Goal: Task Accomplishment & Management: Use online tool/utility

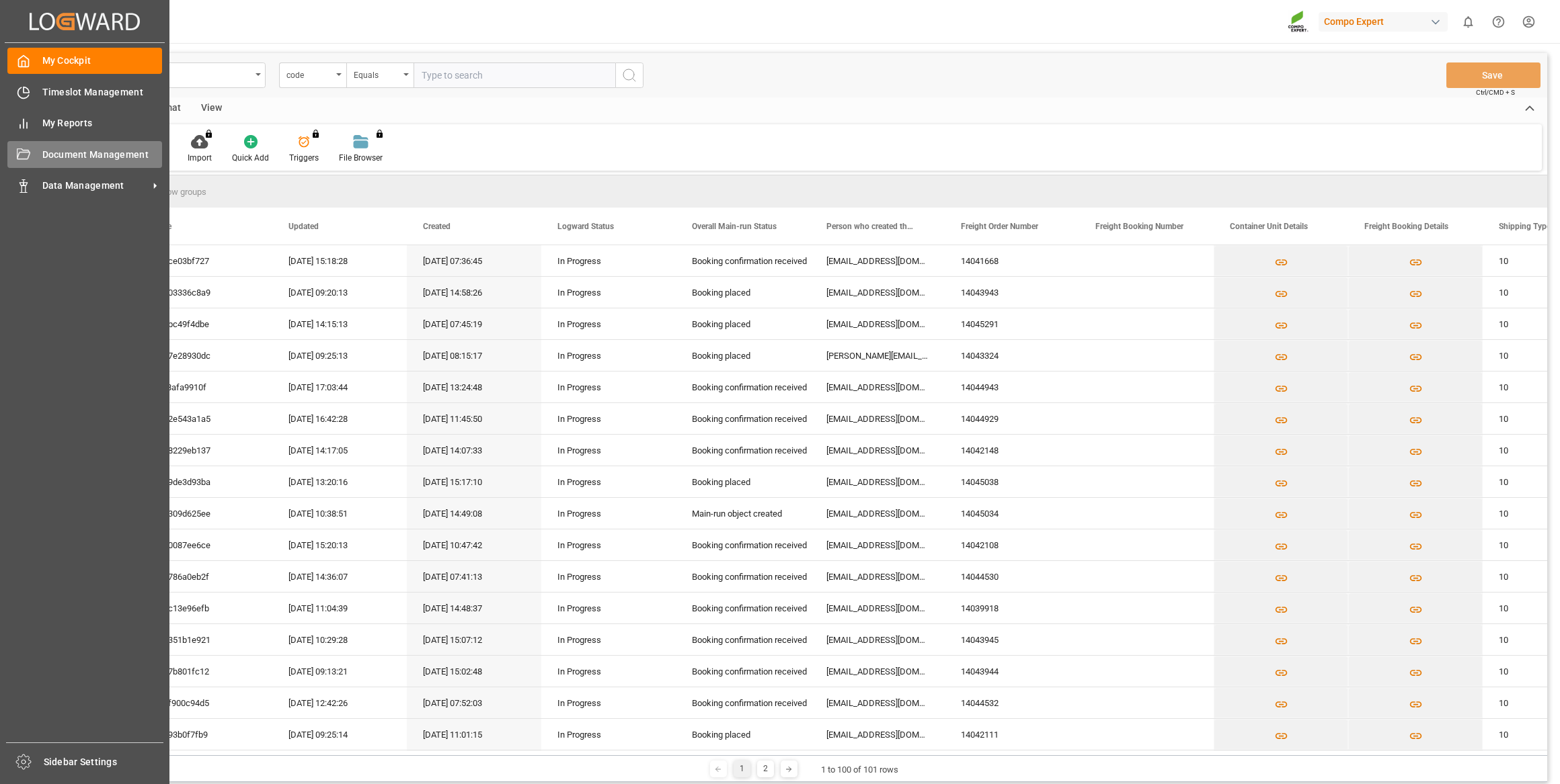
click at [49, 154] on span "Document Management" at bounding box center [103, 155] width 120 height 14
click at [67, 101] on div "Timeslot Management Timeslot Management" at bounding box center [84, 92] width 155 height 27
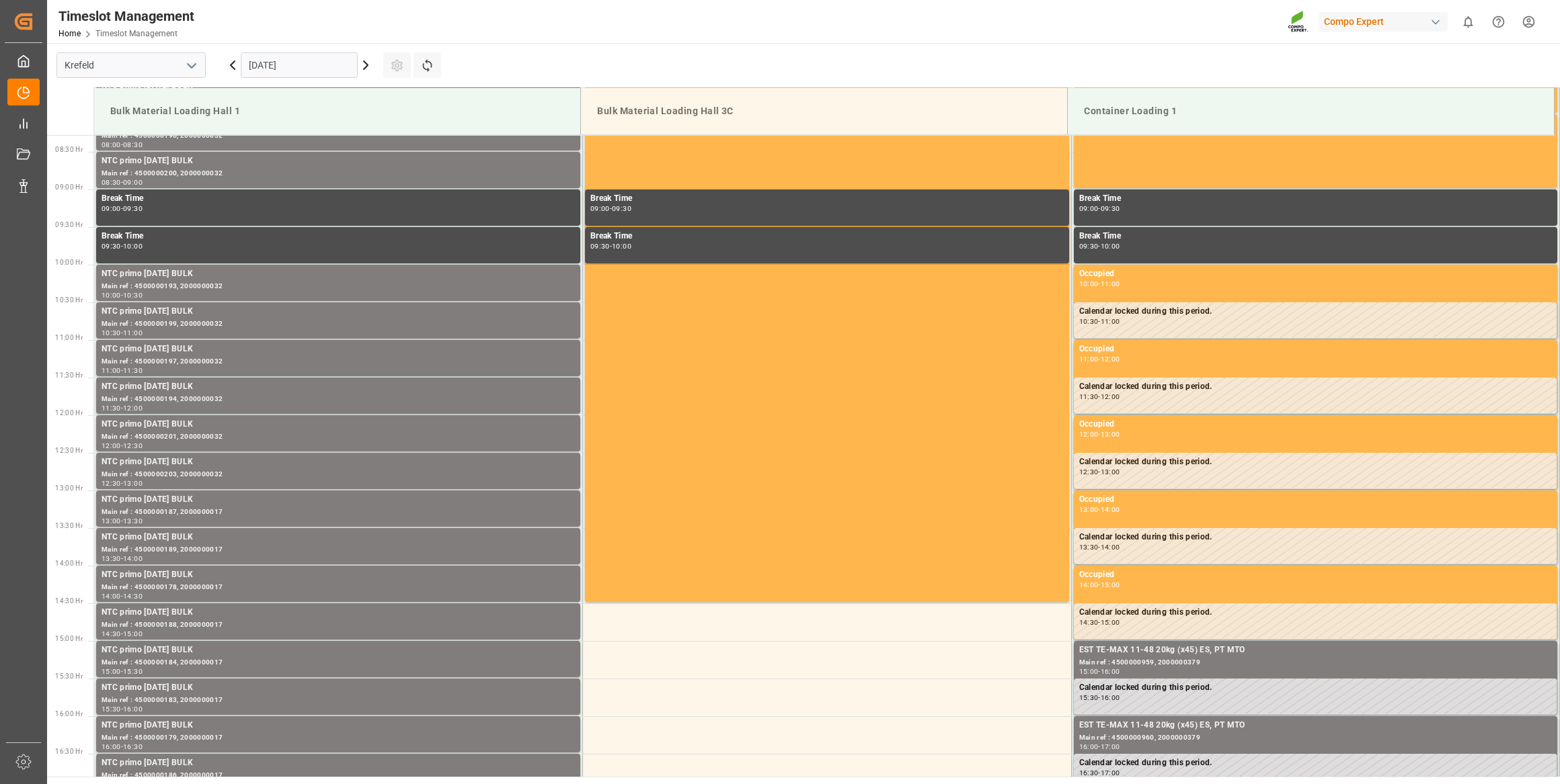
scroll to position [669, 0]
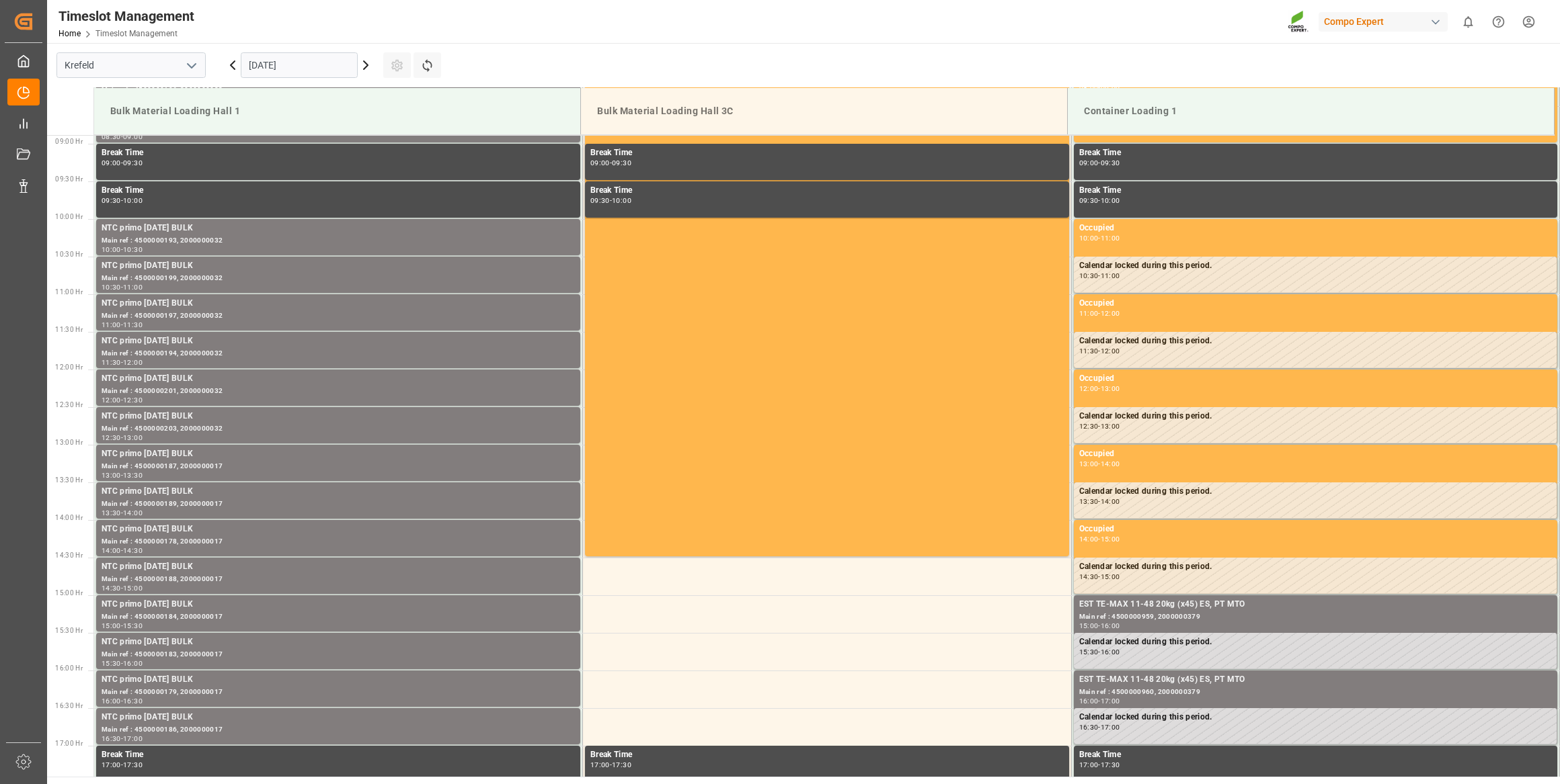
click at [255, 67] on input "[DATE]" at bounding box center [299, 65] width 117 height 26
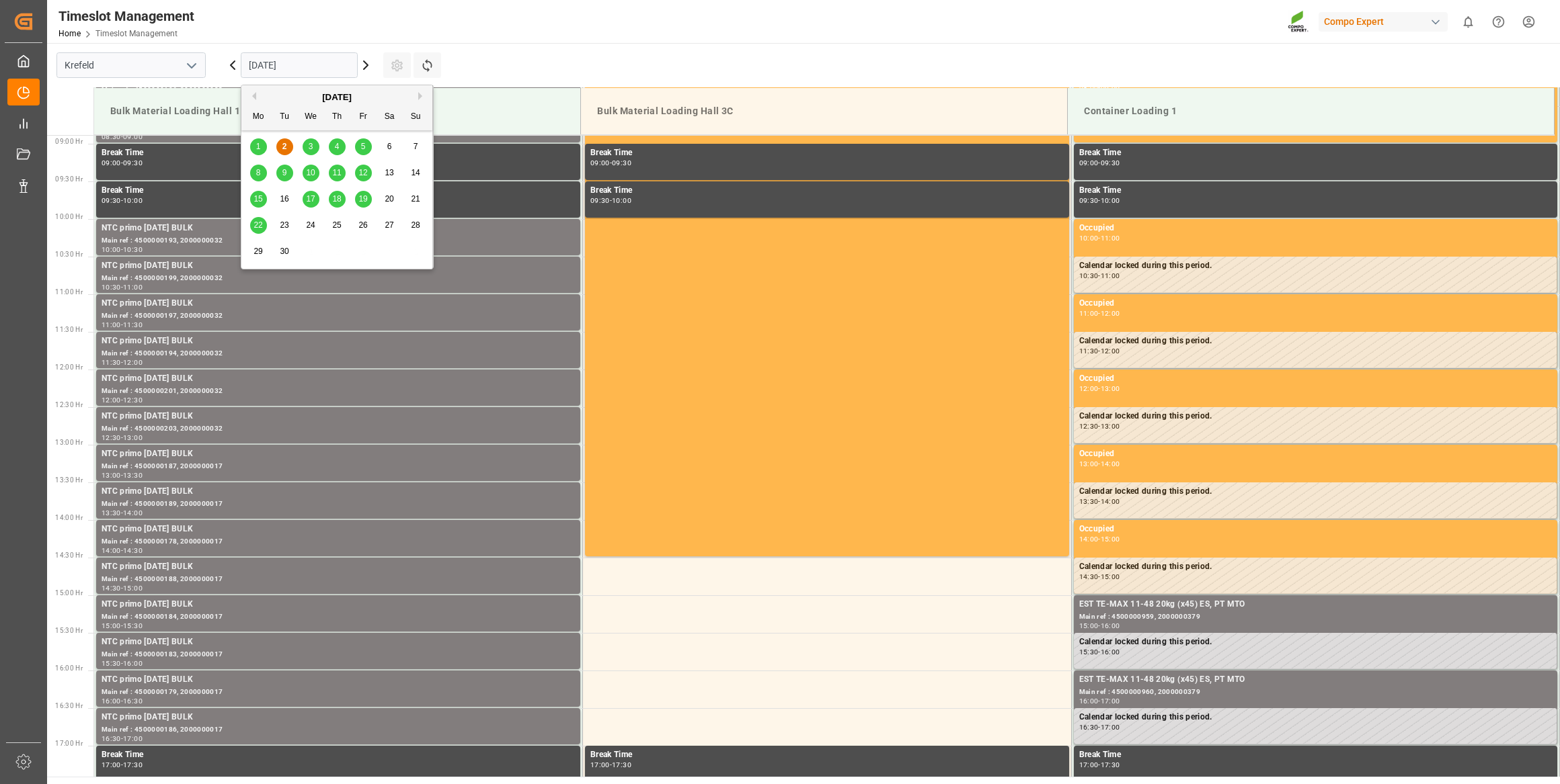
click at [260, 170] on span "8" at bounding box center [259, 173] width 5 height 10
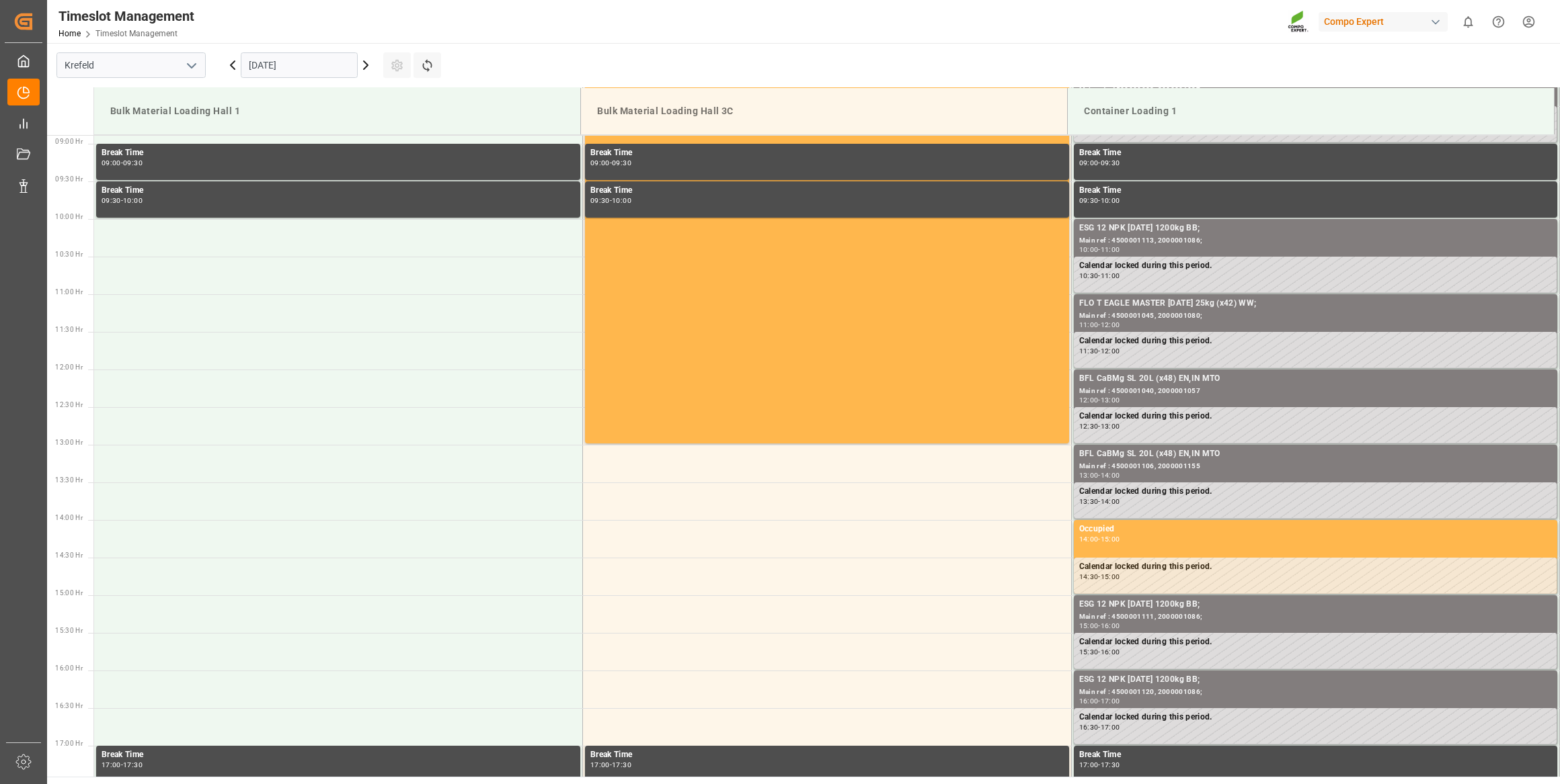
click at [362, 62] on icon at bounding box center [366, 65] width 16 height 16
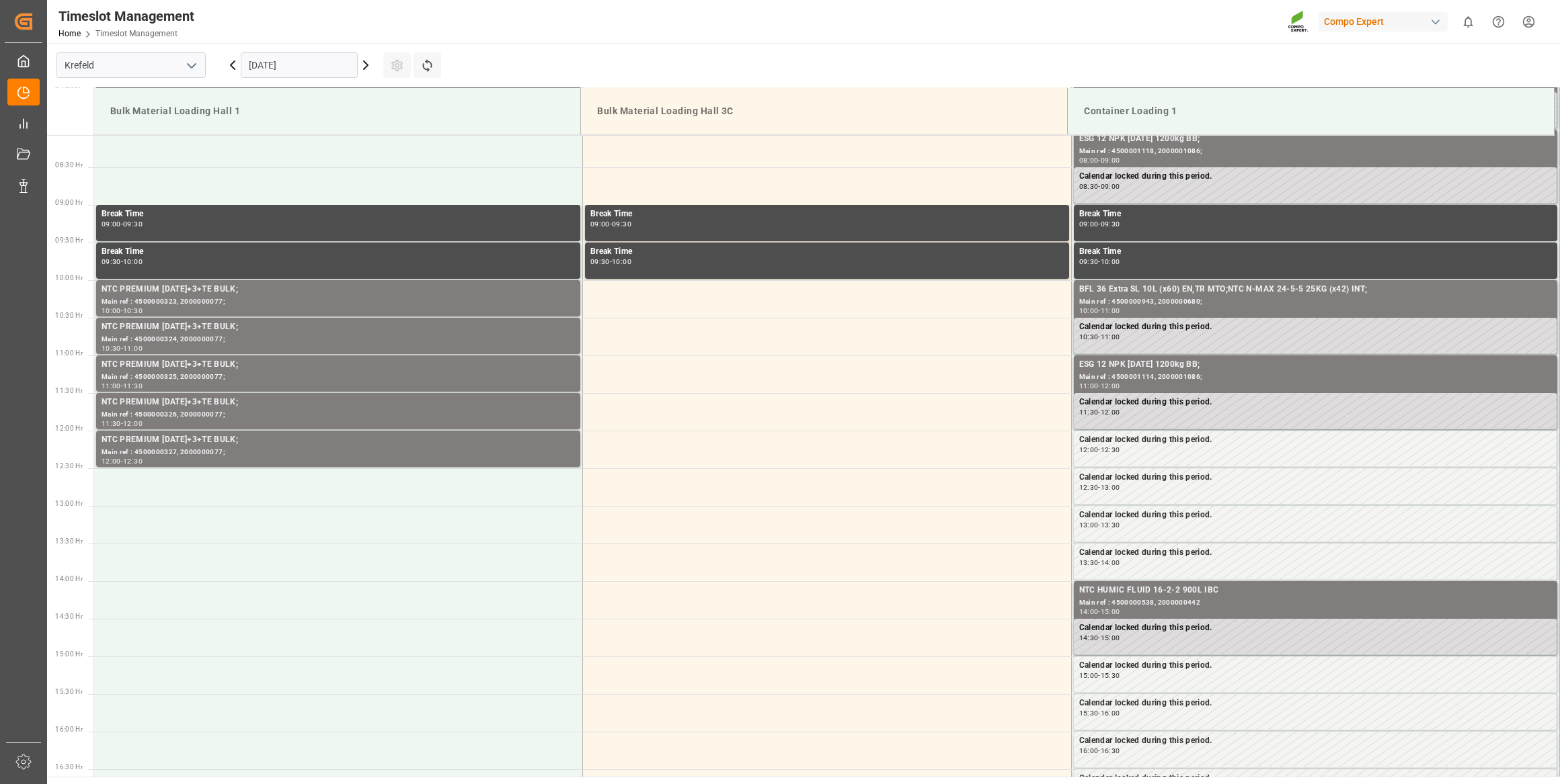
scroll to position [0, 0]
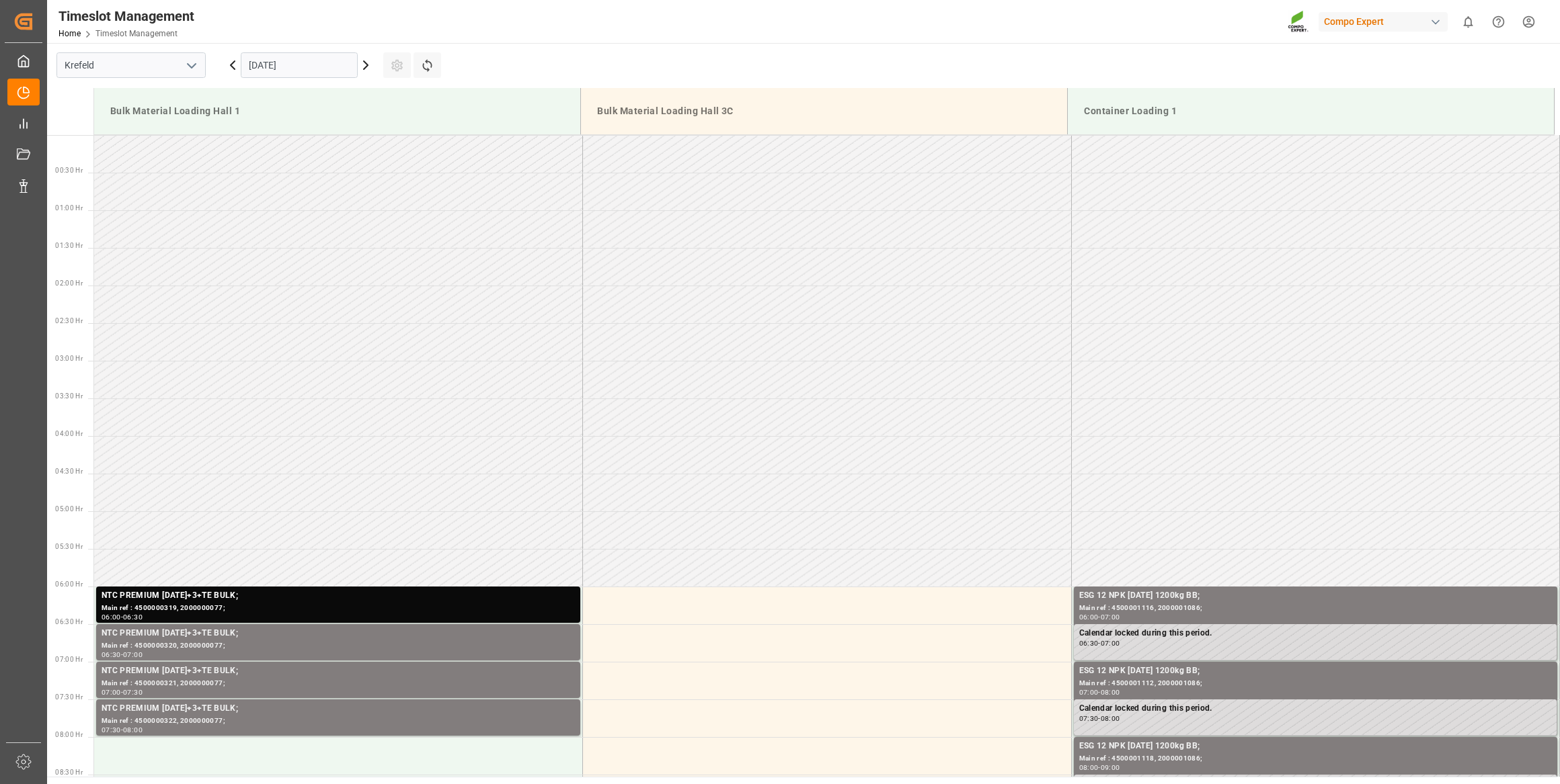
drag, startPoint x: 609, startPoint y: 192, endPoint x: 511, endPoint y: 7, distance: 209.4
click at [229, 67] on icon at bounding box center [233, 65] width 16 height 16
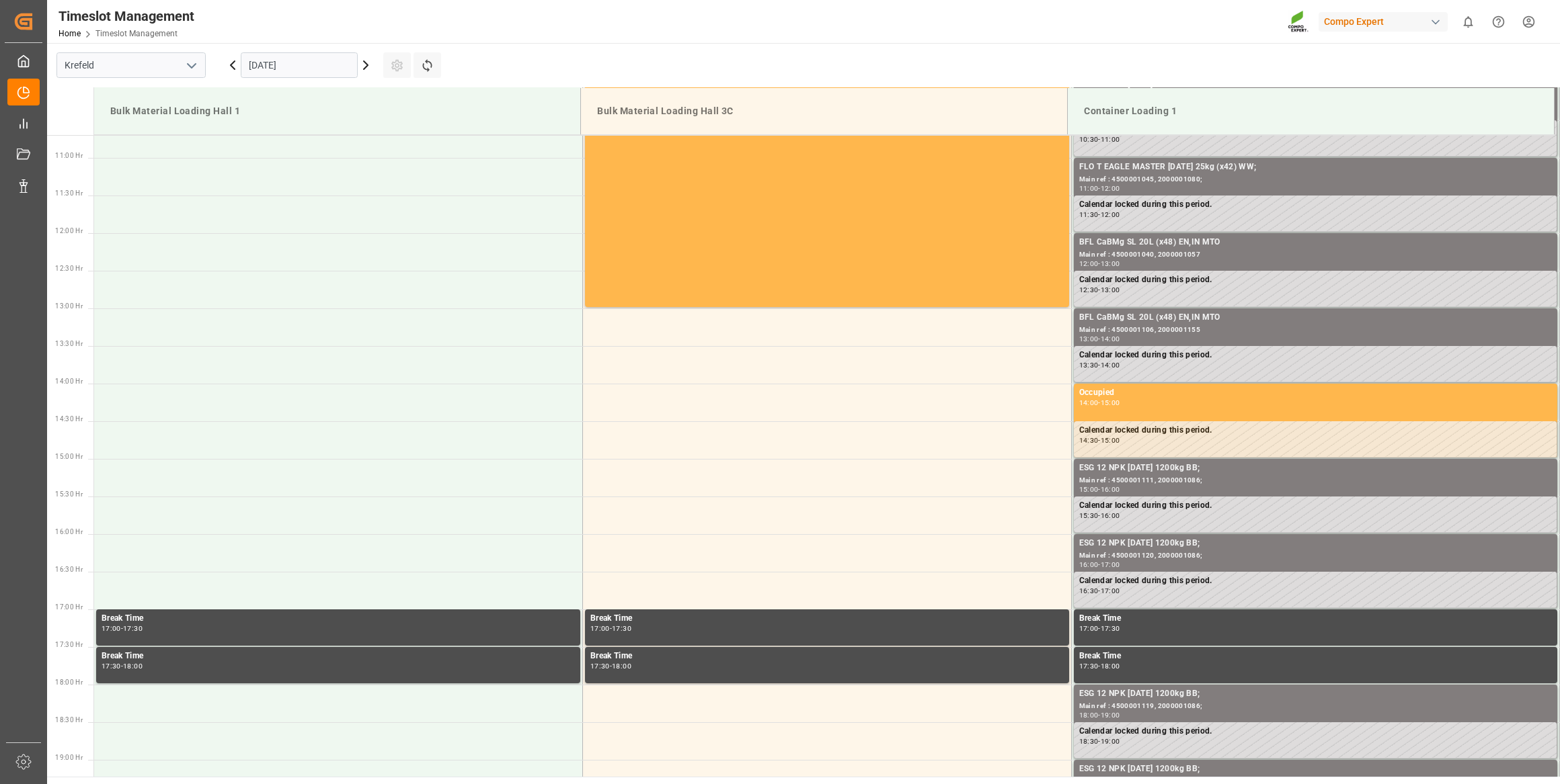
scroll to position [744, 0]
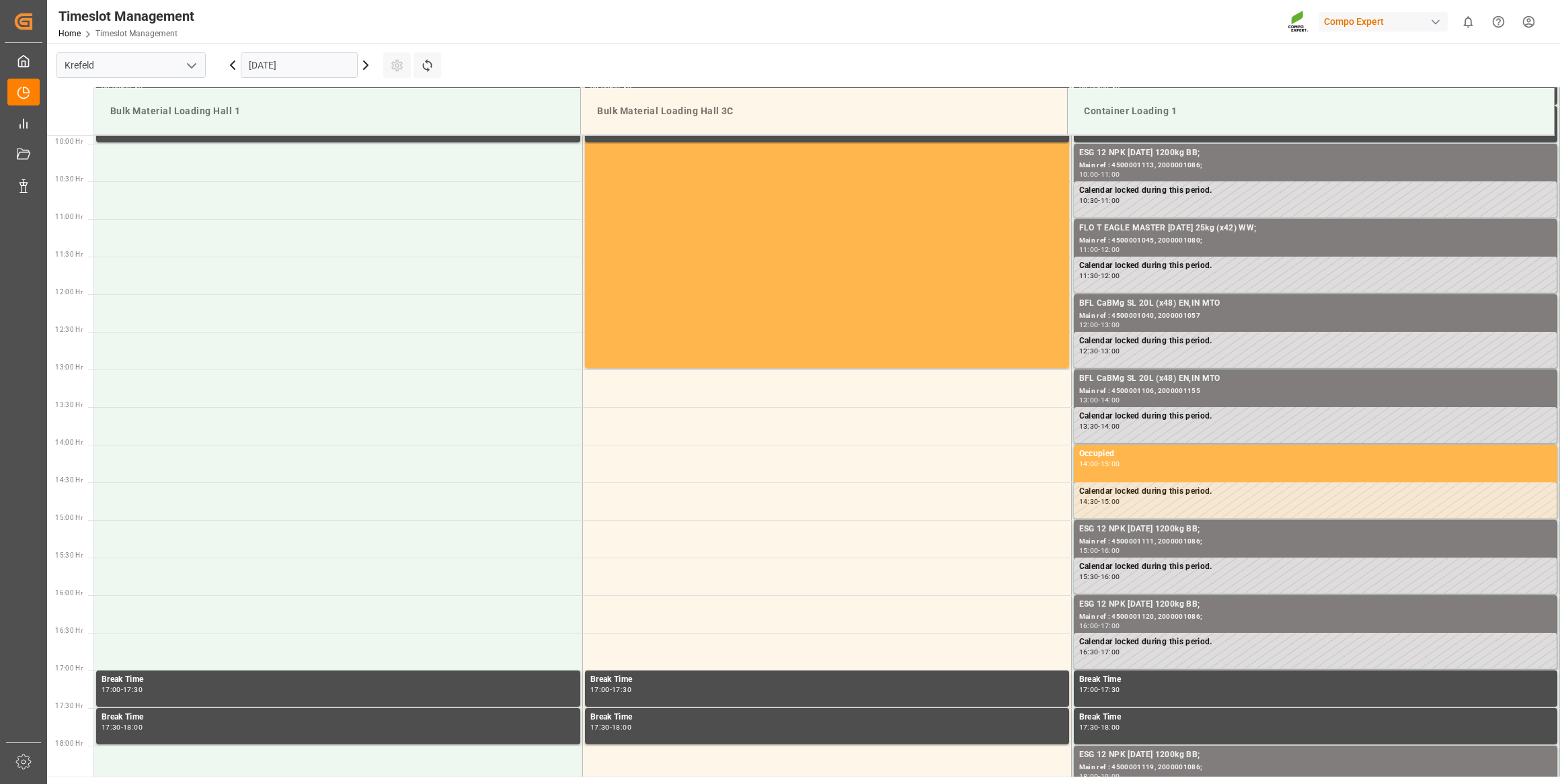
click at [369, 74] on div "[DATE]" at bounding box center [299, 65] width 168 height 44
click at [365, 73] on div "[DATE]" at bounding box center [299, 65] width 168 height 44
click at [363, 71] on icon at bounding box center [366, 65] width 16 height 16
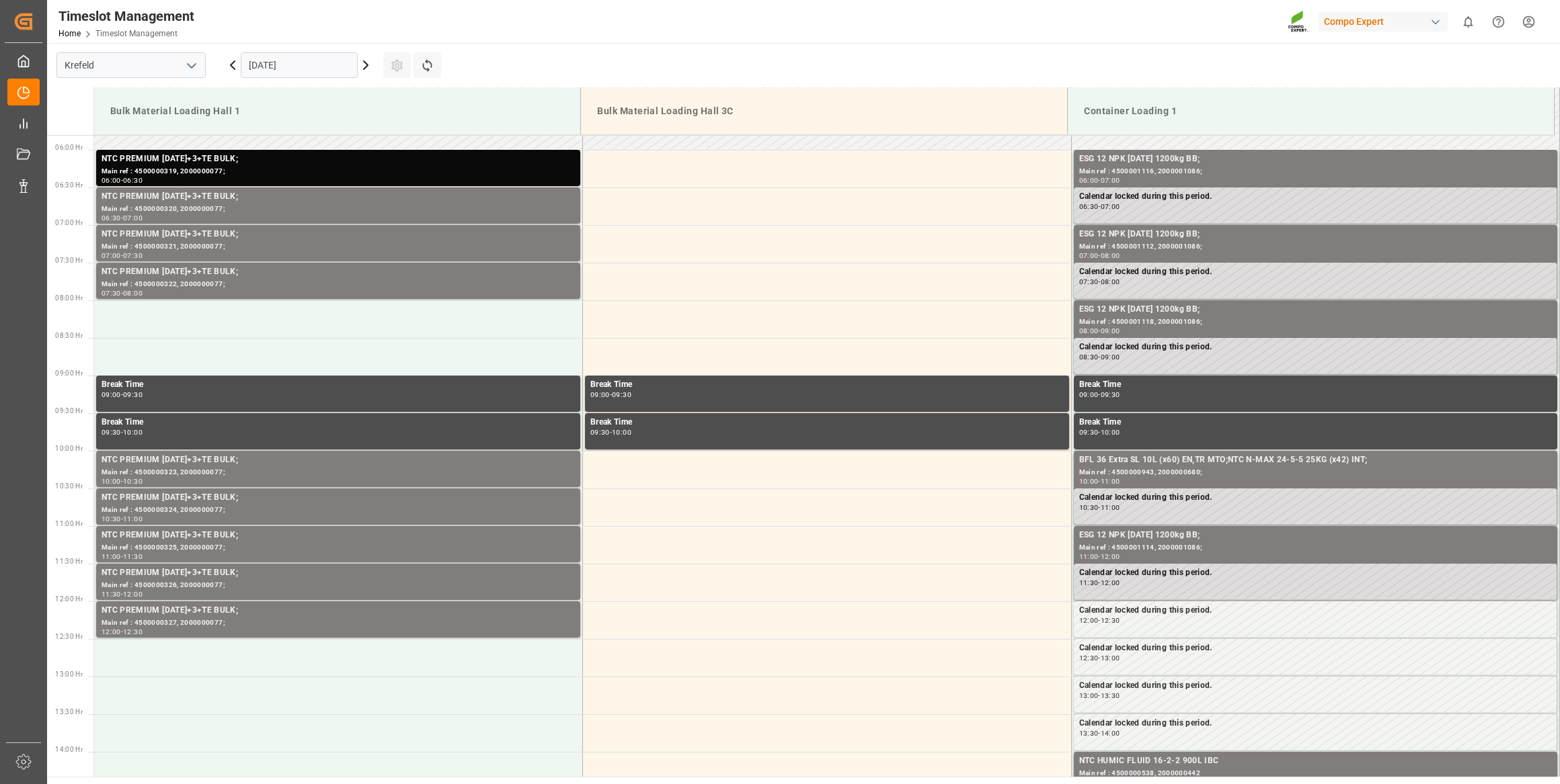
scroll to position [438, 0]
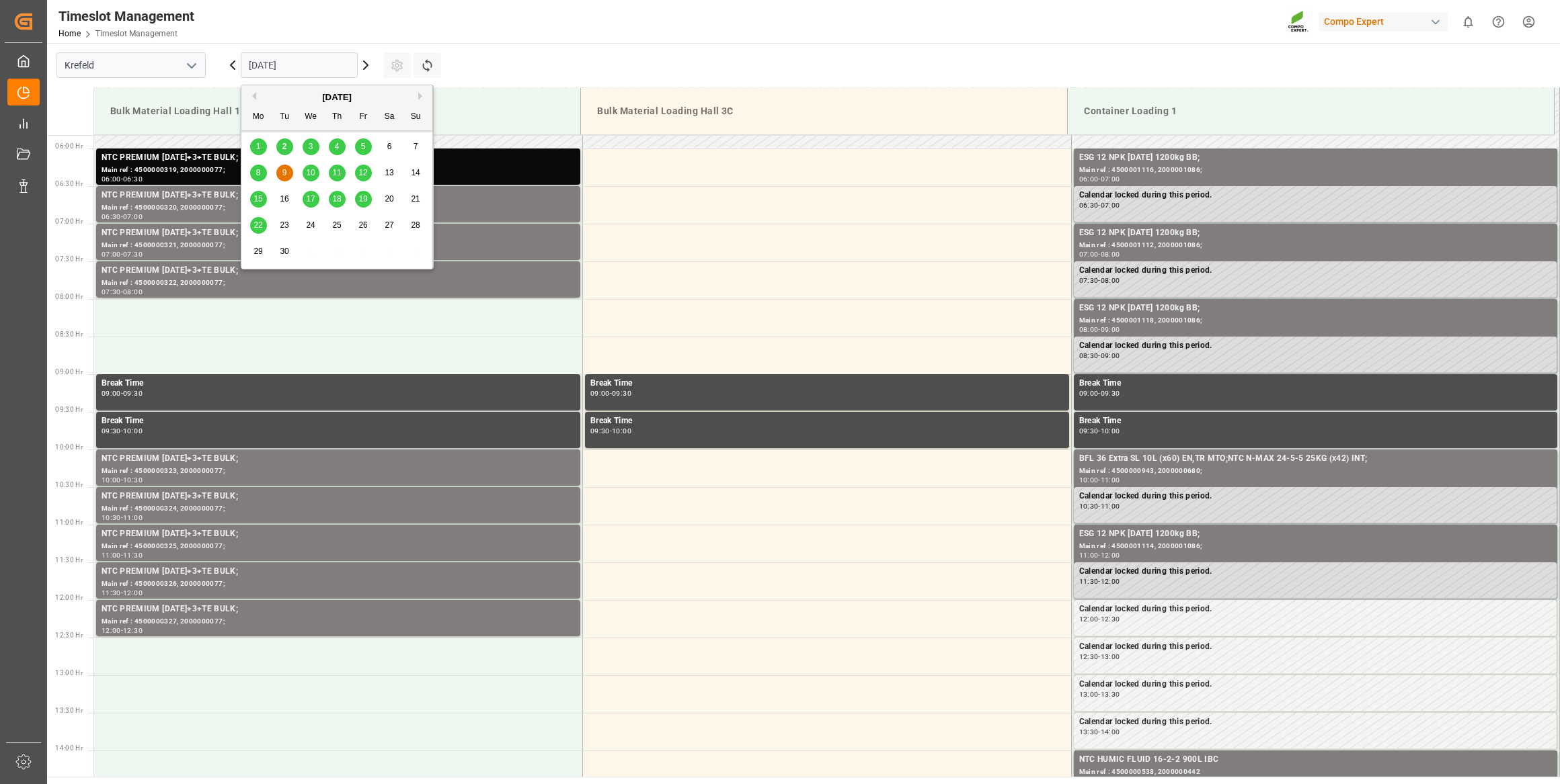
click at [338, 62] on input "[DATE]" at bounding box center [299, 65] width 117 height 26
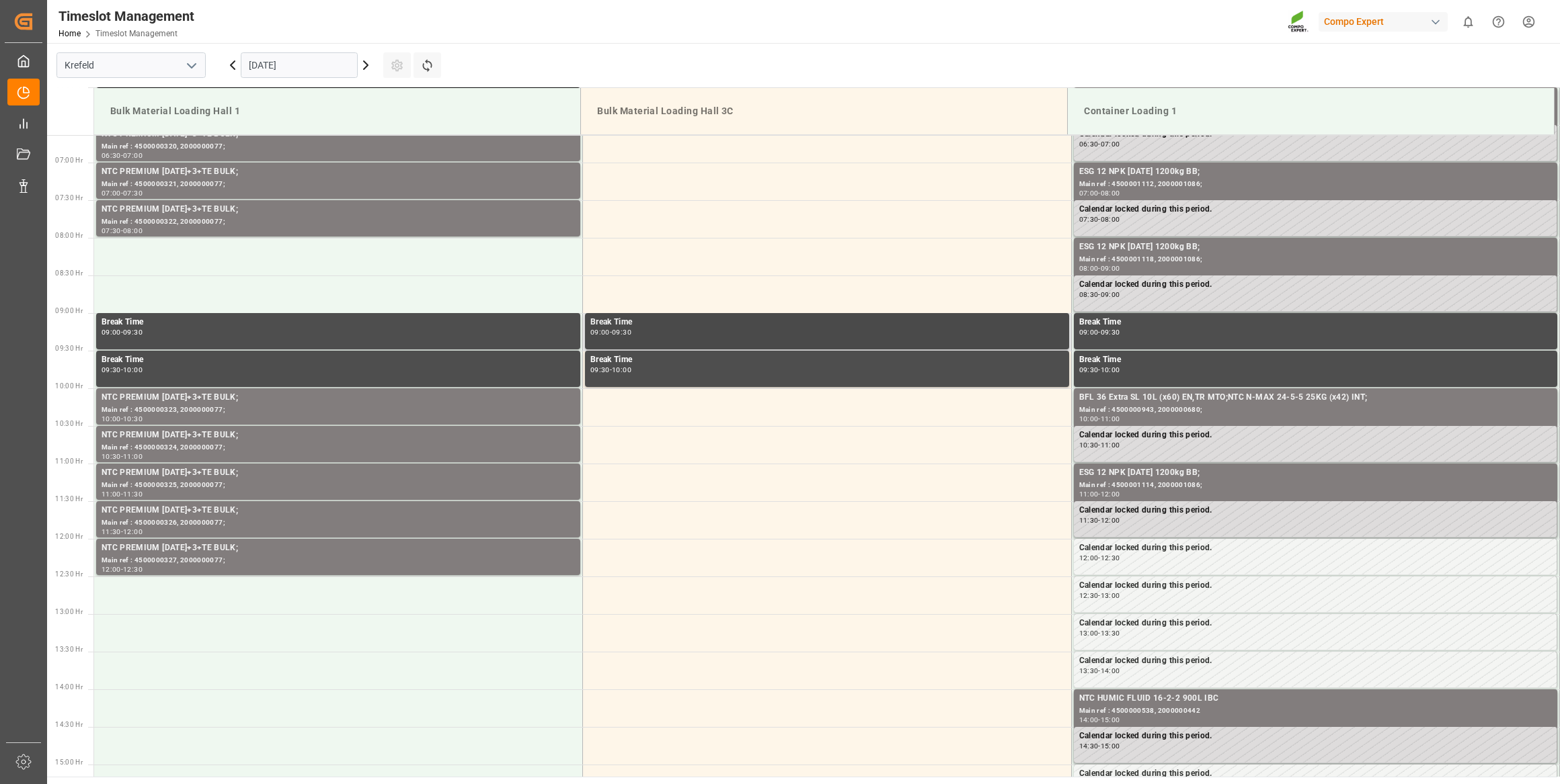
click at [813, 338] on div "Break Time 09:00 - 09:30" at bounding box center [827, 330] width 474 height 31
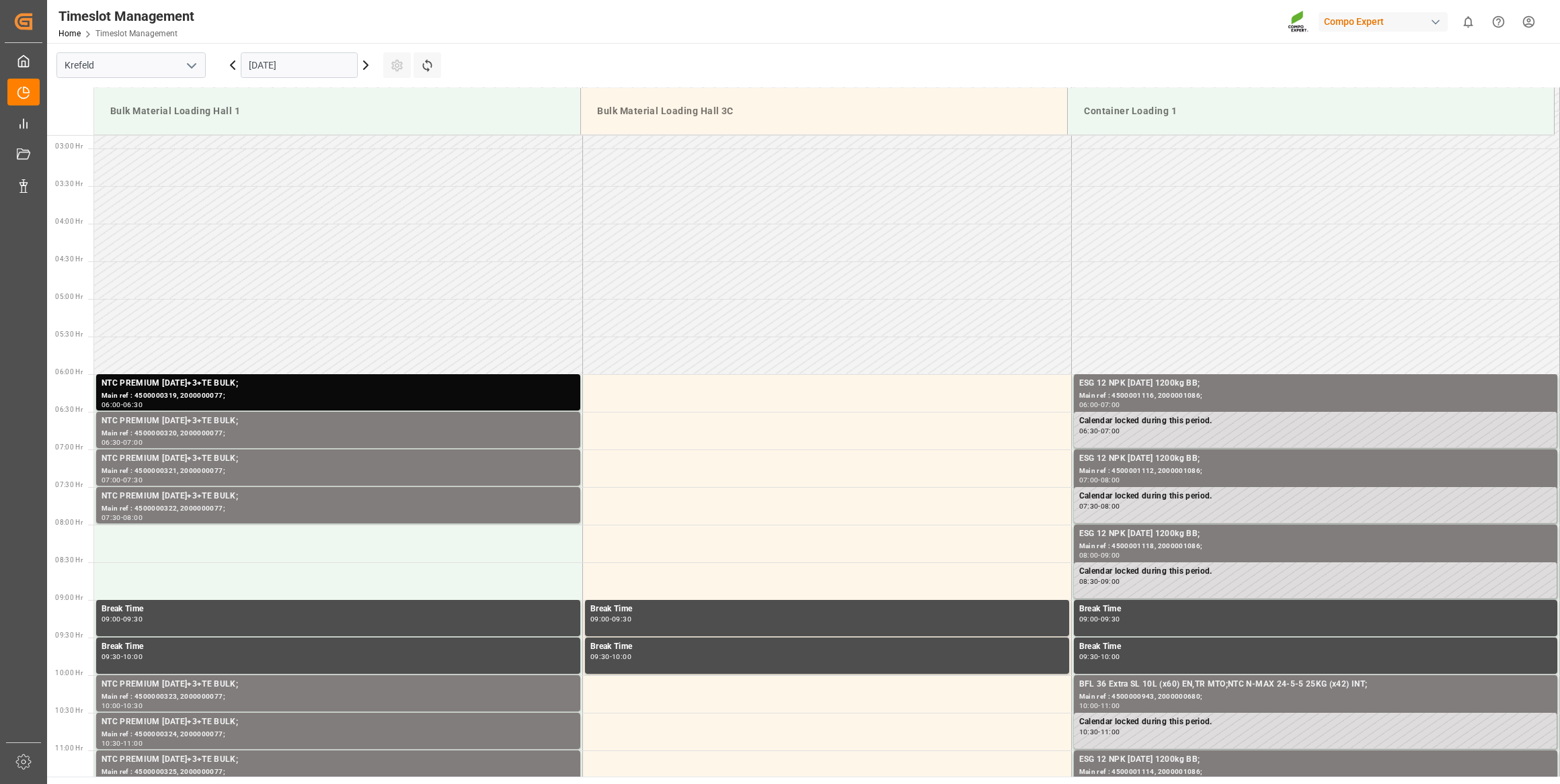
scroll to position [255, 0]
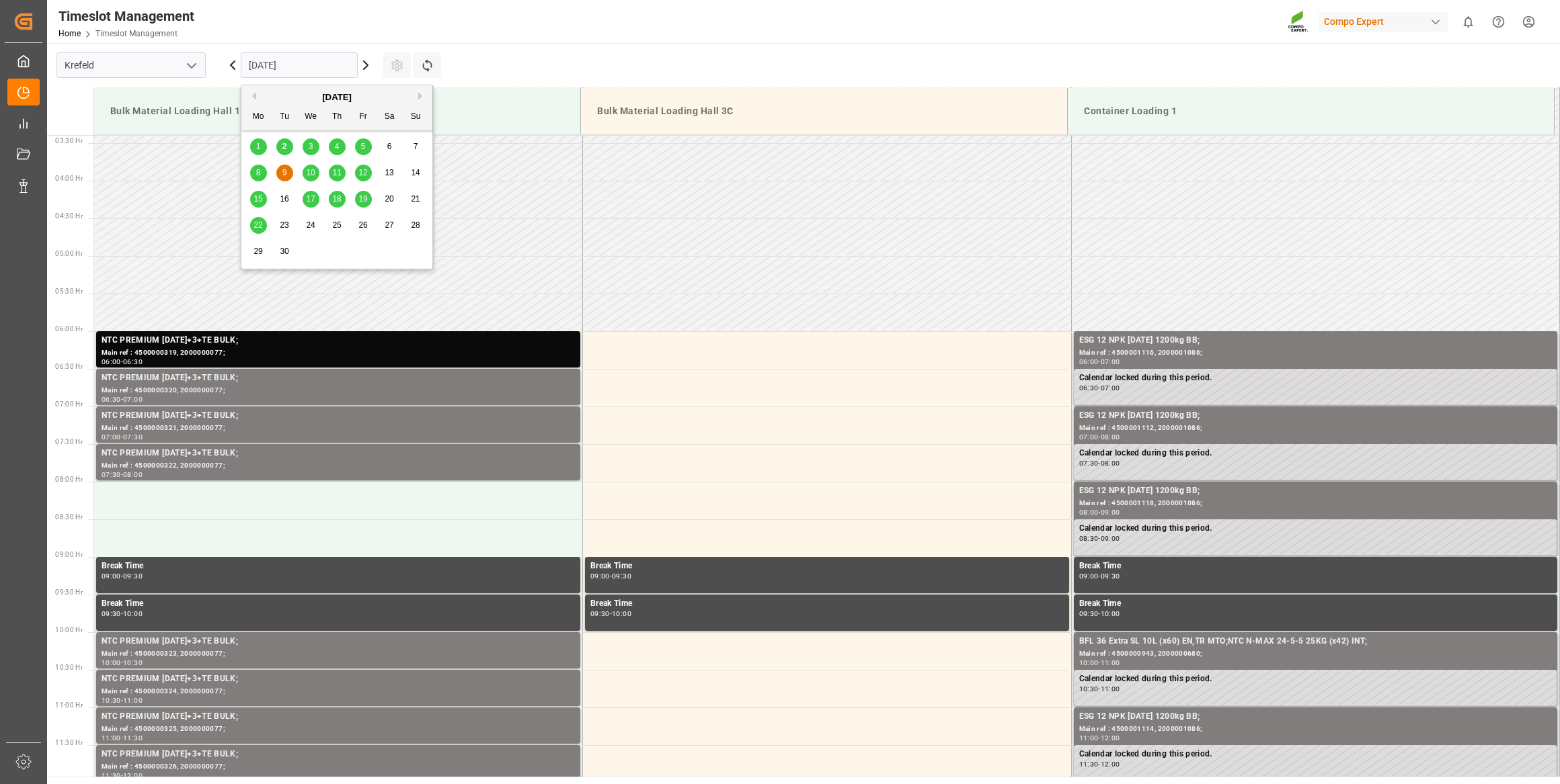
click at [298, 71] on input "[DATE]" at bounding box center [299, 65] width 117 height 26
click at [310, 178] on div "10" at bounding box center [311, 174] width 17 height 16
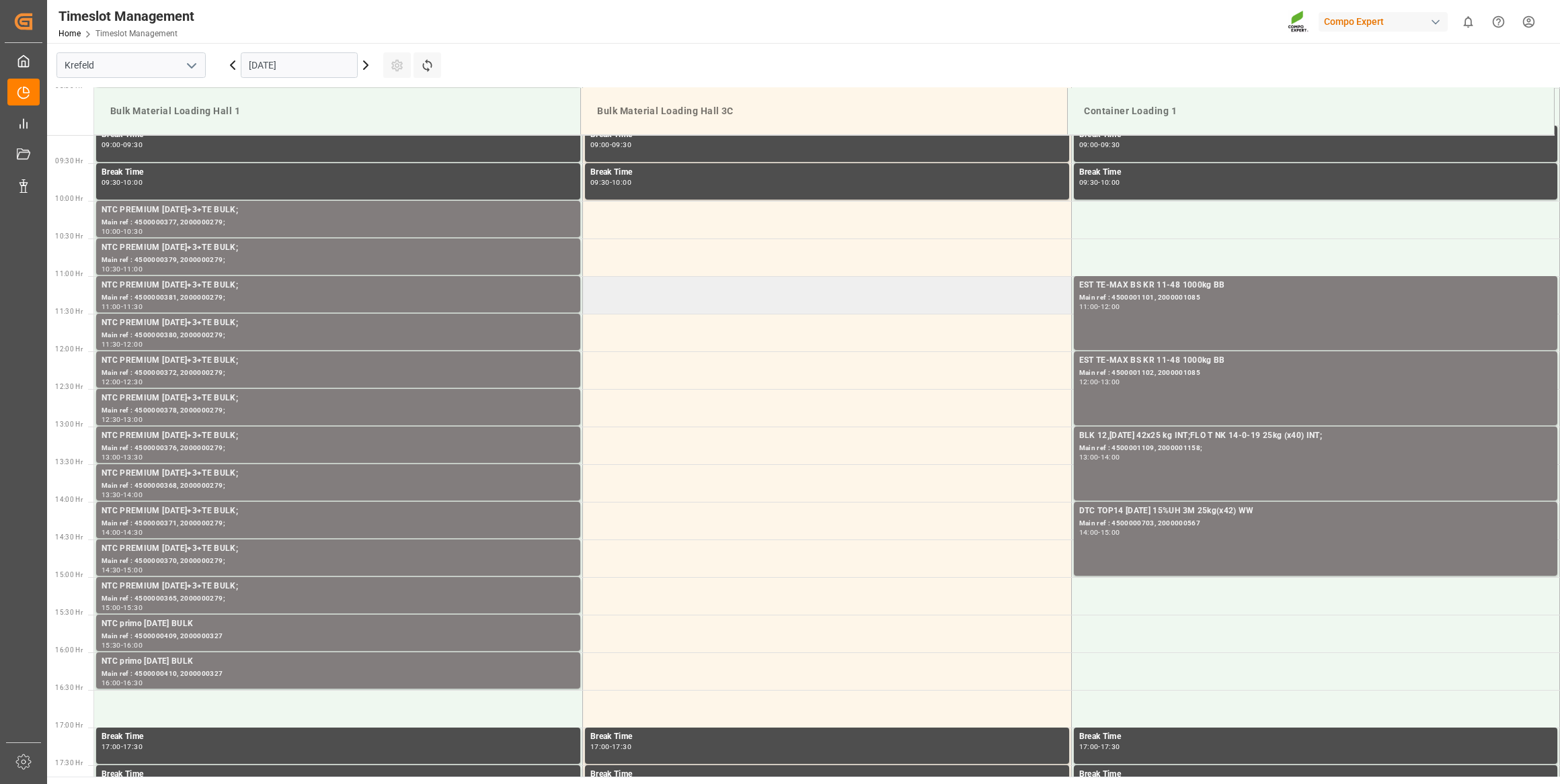
scroll to position [499, 0]
